Goal: Feedback & Contribution: Leave review/rating

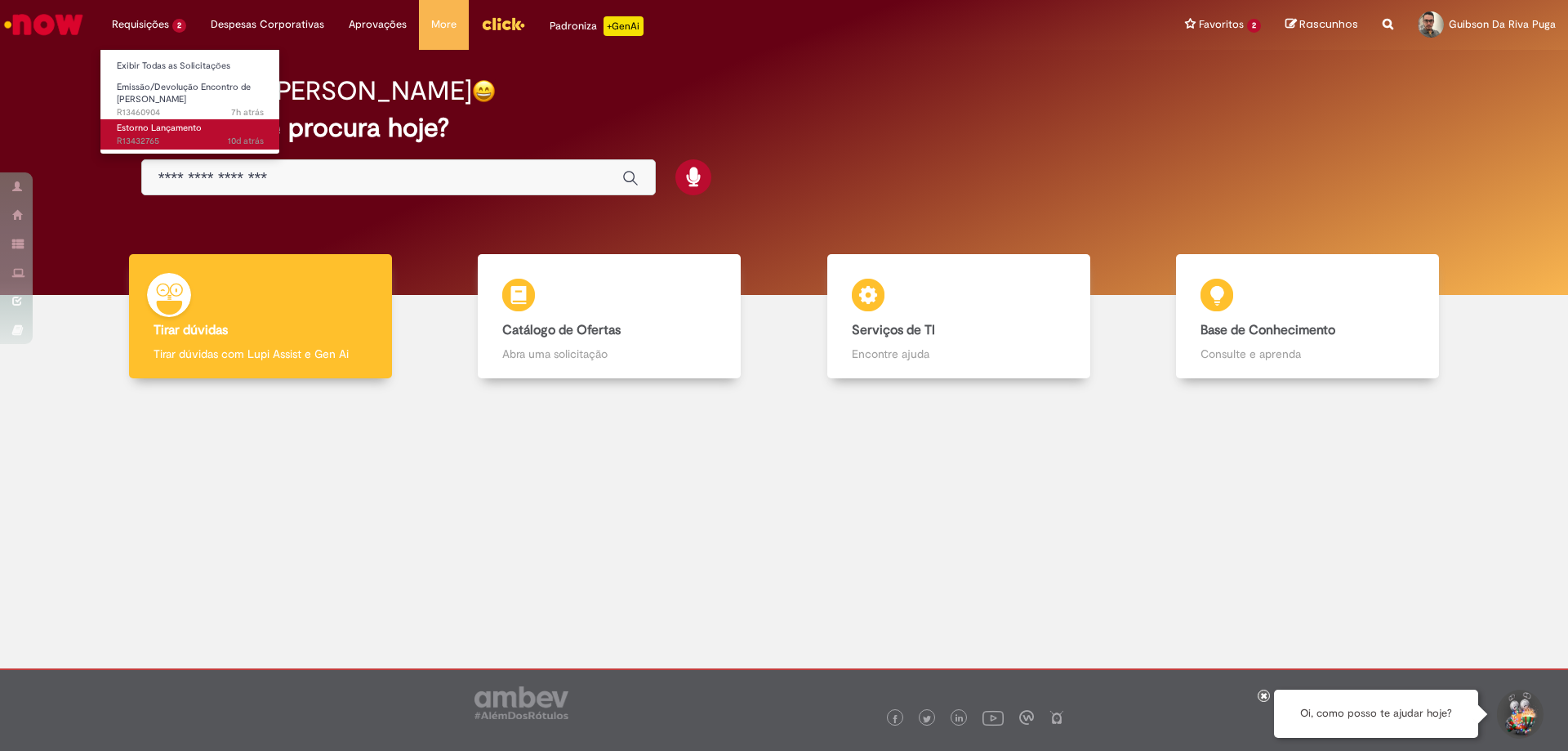
click at [153, 138] on span "10d atrás 10 dias atrás R13432765" at bounding box center [191, 141] width 147 height 13
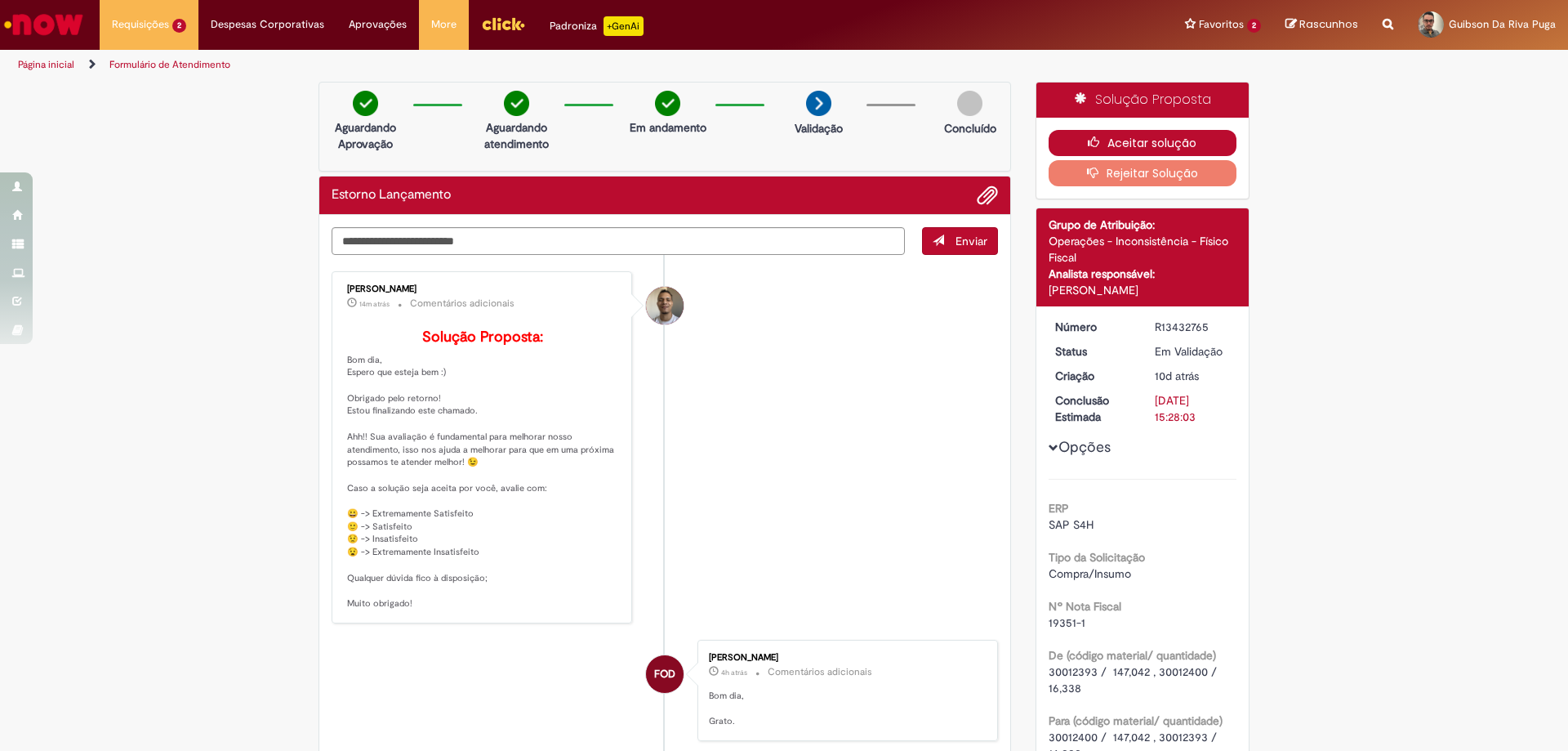
click at [1090, 140] on icon "button" at bounding box center [1098, 142] width 20 height 12
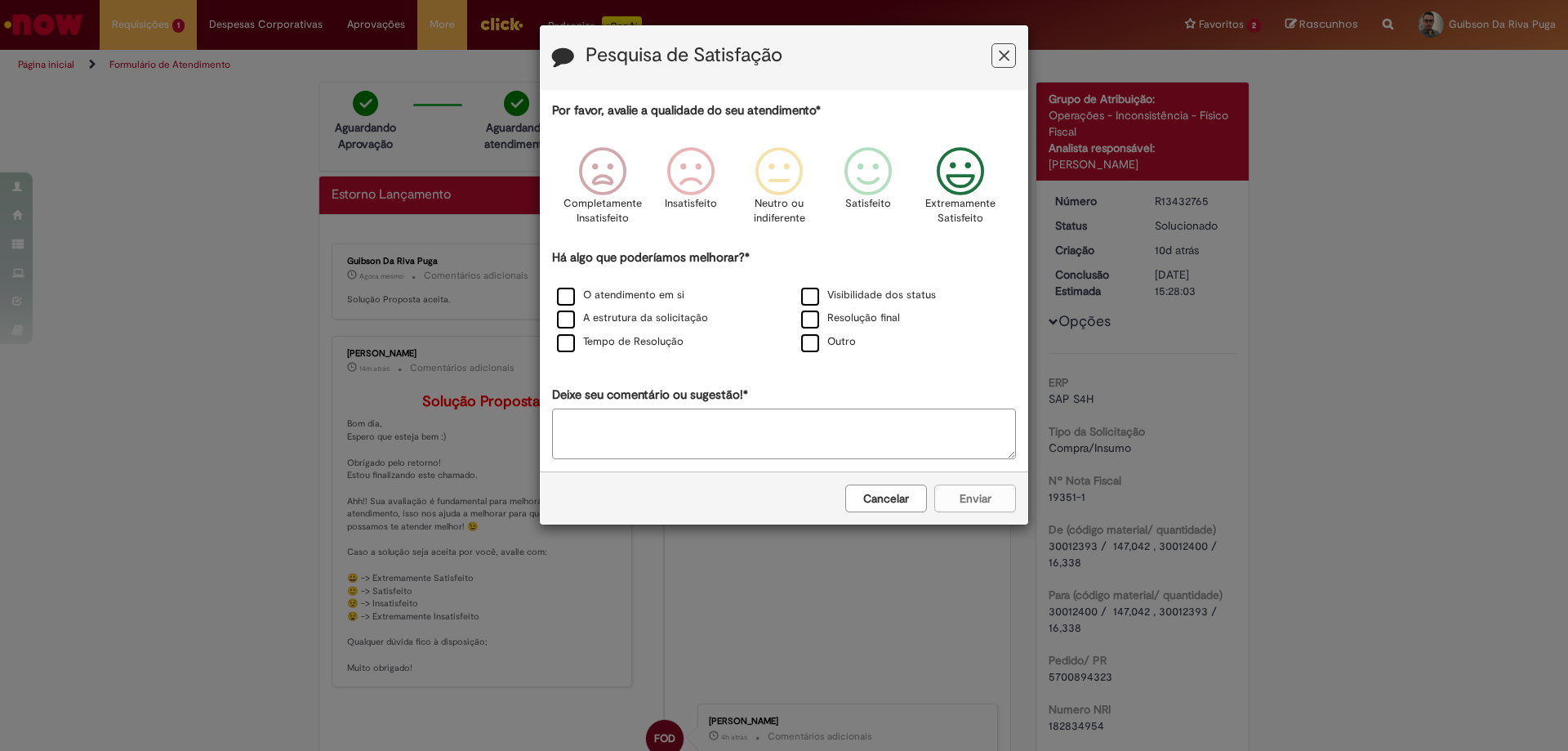
click at [990, 166] on icon "Feedback" at bounding box center [960, 171] width 61 height 49
click at [593, 297] on label "O atendimento em si" at bounding box center [621, 295] width 128 height 15
click at [595, 322] on label "A estrutura da solicitação" at bounding box center [633, 318] width 151 height 15
click at [596, 343] on label "Tempo de Resolução" at bounding box center [620, 341] width 127 height 15
click at [823, 294] on label "Visibilidade dos status" at bounding box center [869, 295] width 135 height 15
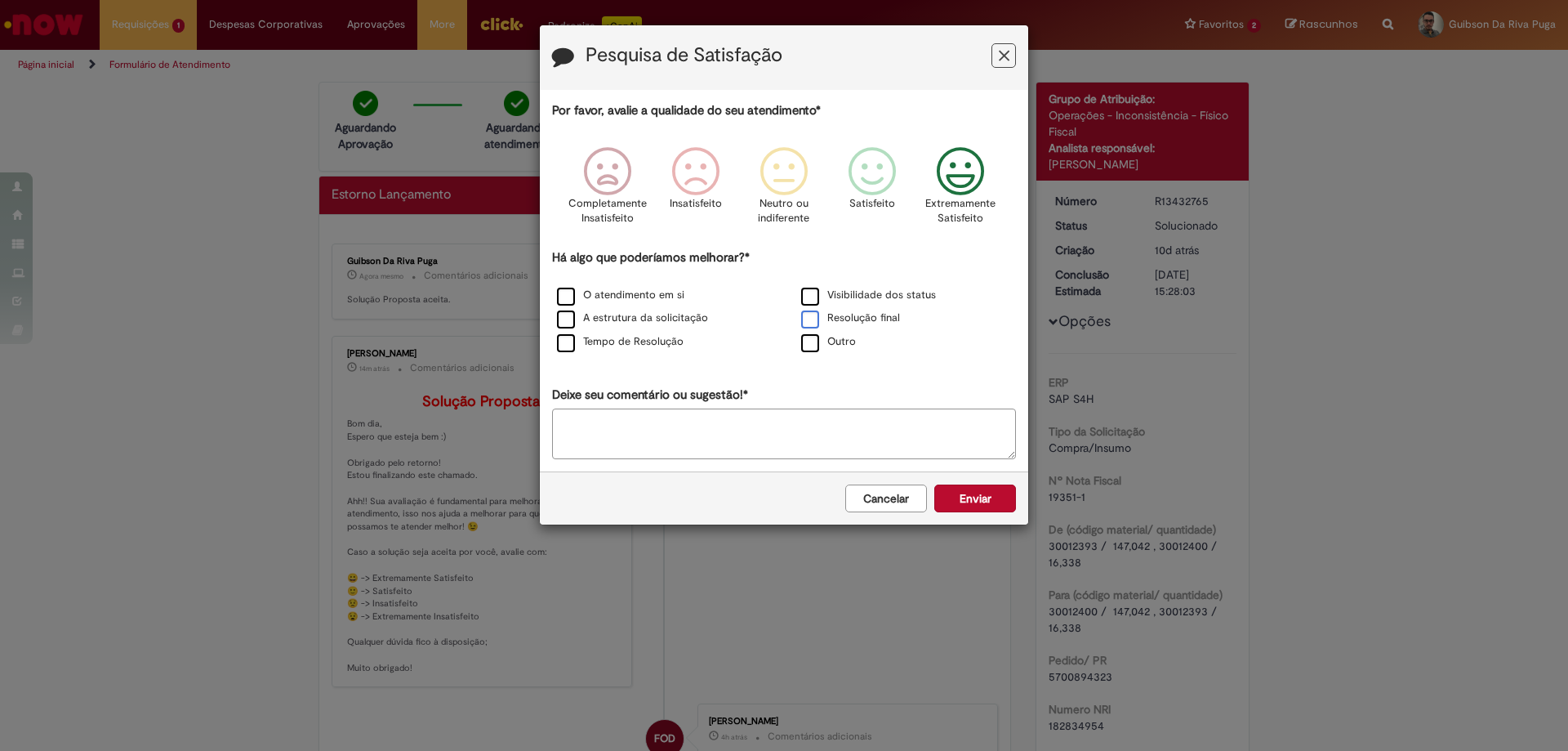
click at [816, 314] on label "Resolução final" at bounding box center [850, 318] width 98 height 15
click at [962, 505] on button "Enviar" at bounding box center [975, 498] width 82 height 28
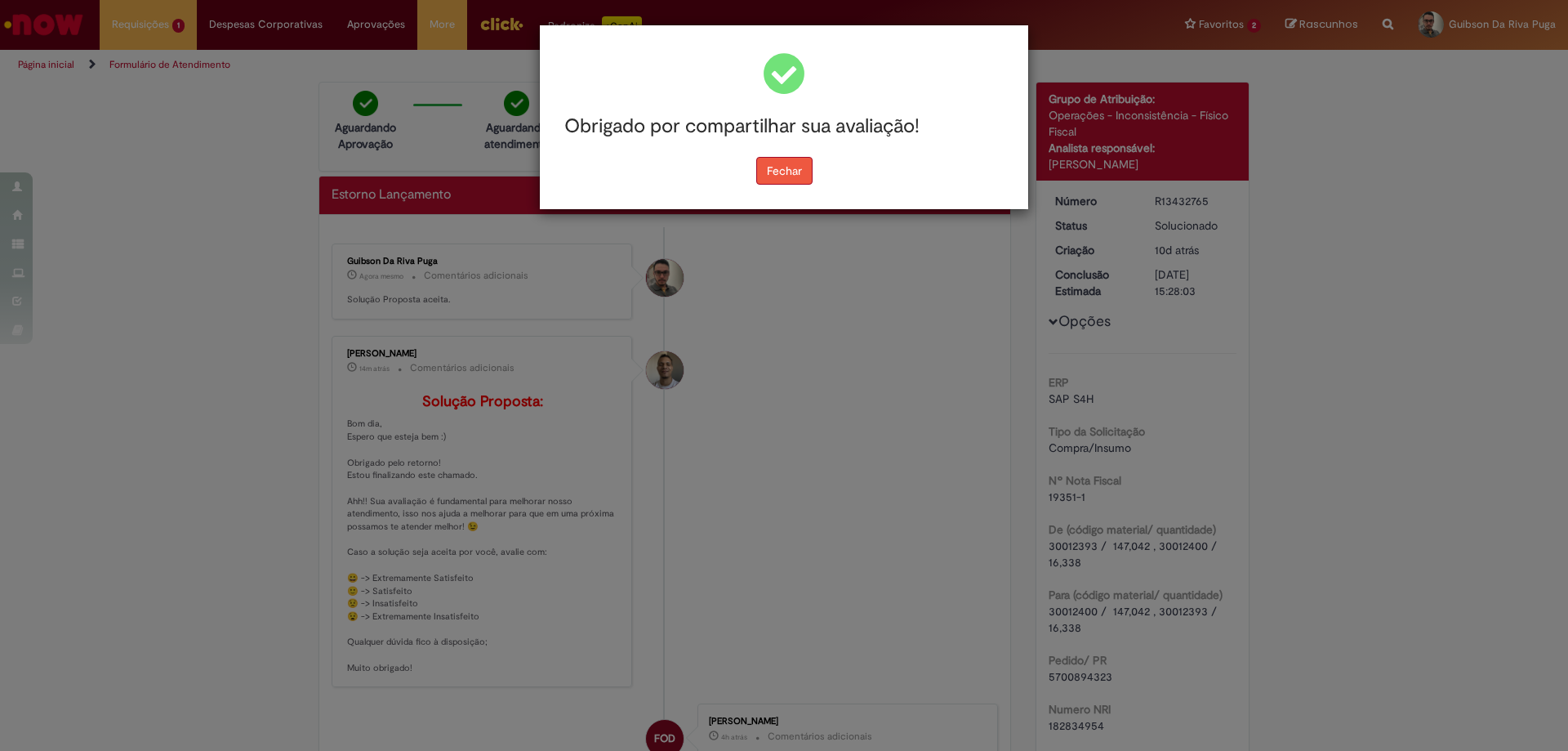
click at [776, 170] on button "Fechar" at bounding box center [784, 170] width 56 height 28
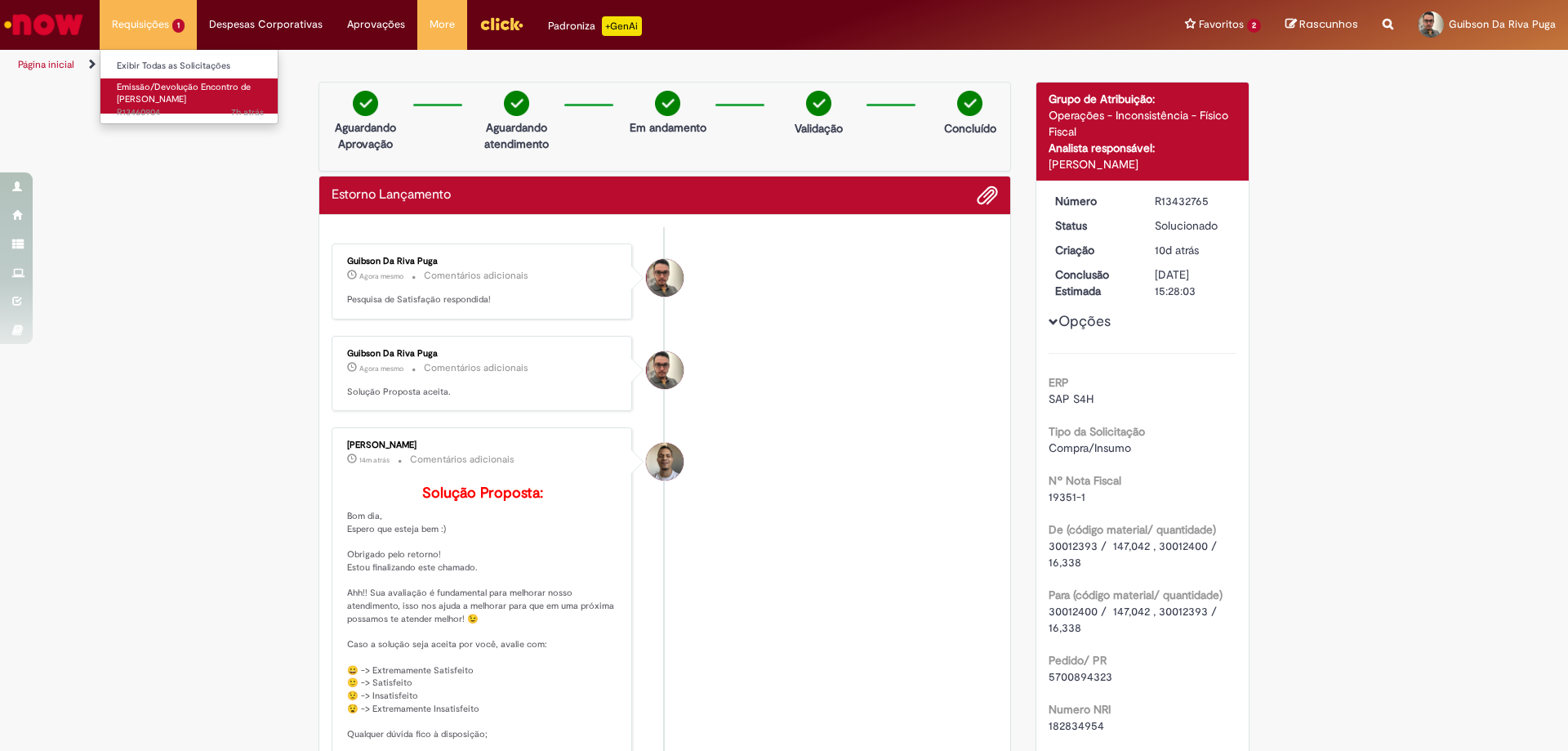
click at [142, 88] on span "Emissão/Devolução Encontro de [PERSON_NAME]" at bounding box center [184, 93] width 134 height 26
